Goal: Register for event/course

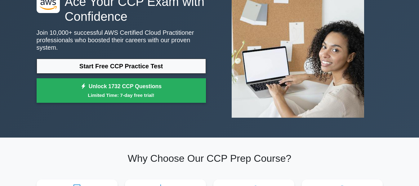
scroll to position [57, 0]
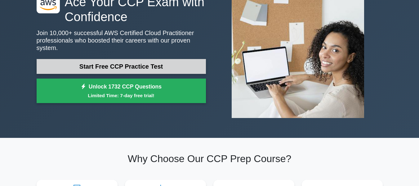
click at [173, 59] on link "Start Free CCP Practice Test" at bounding box center [122, 66] width 170 height 15
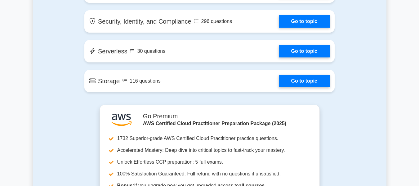
scroll to position [872, 0]
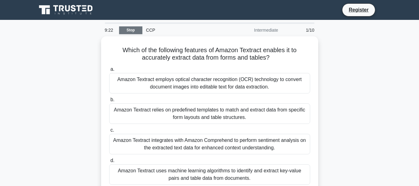
click at [129, 29] on link "Stop" at bounding box center [130, 30] width 23 height 8
